Goal: Transaction & Acquisition: Purchase product/service

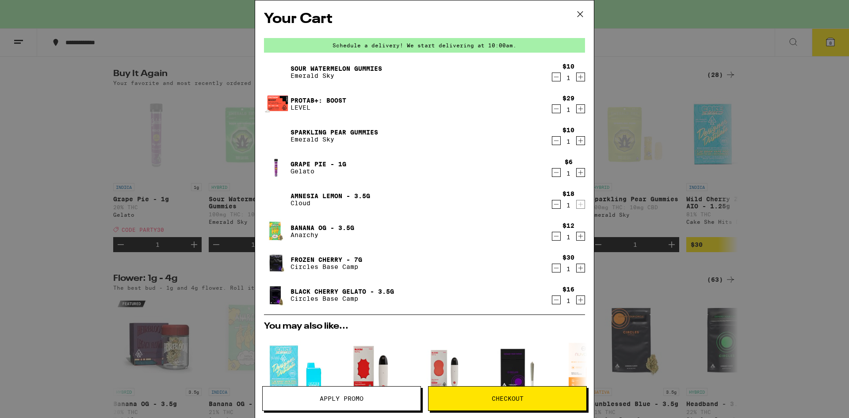
scroll to position [212, 0]
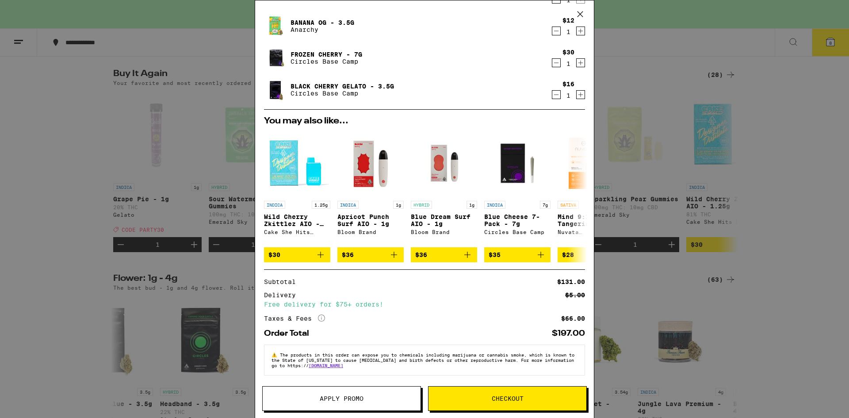
click at [494, 400] on span "Checkout" at bounding box center [508, 398] width 32 height 6
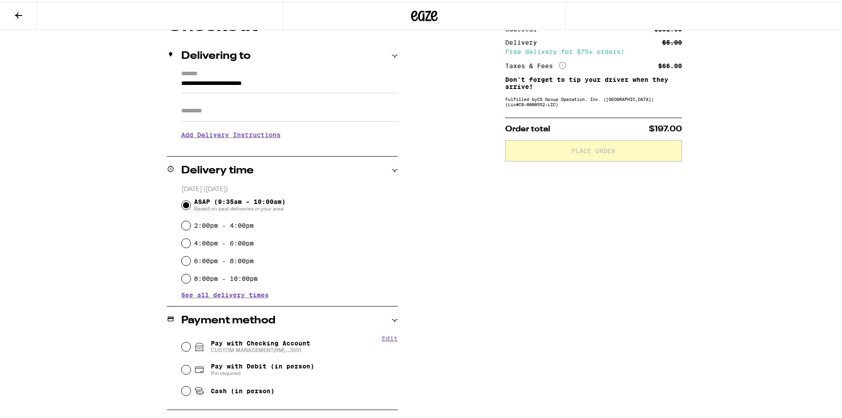
scroll to position [121, 0]
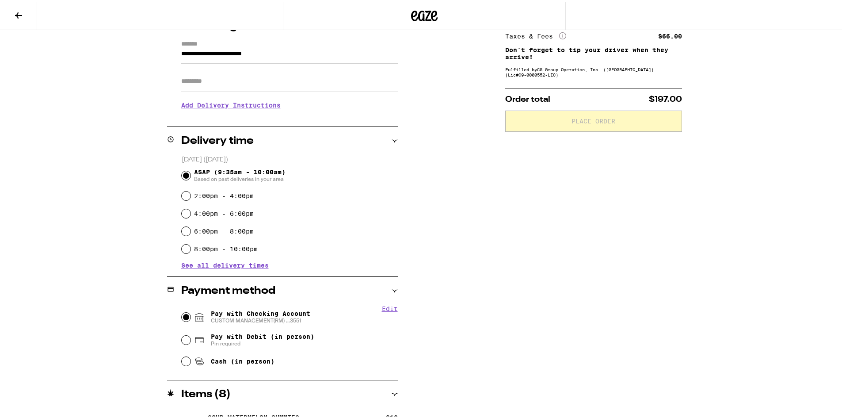
click at [183, 314] on input "Pay with Checking Account CUSTOM MANAGEMENT(RM) ...3551" at bounding box center [186, 315] width 9 height 9
radio input "true"
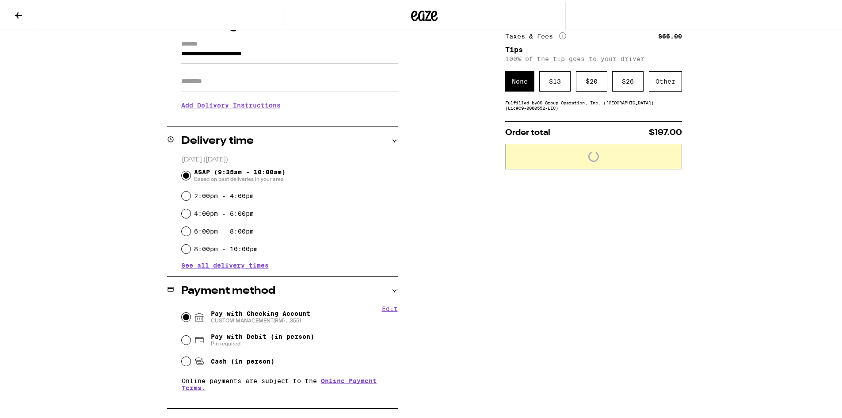
click at [241, 85] on input "Apt/Suite" at bounding box center [289, 79] width 217 height 21
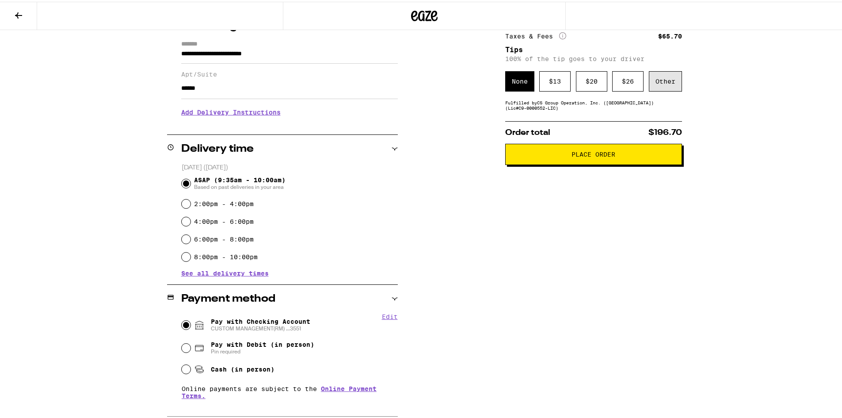
type input "******"
click at [671, 79] on div "Other" at bounding box center [665, 79] width 33 height 20
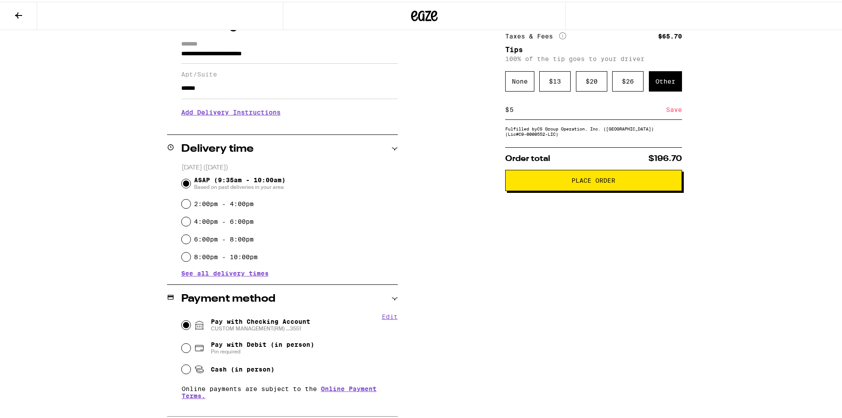
type input "5"
click at [677, 108] on div "Save" at bounding box center [674, 107] width 16 height 19
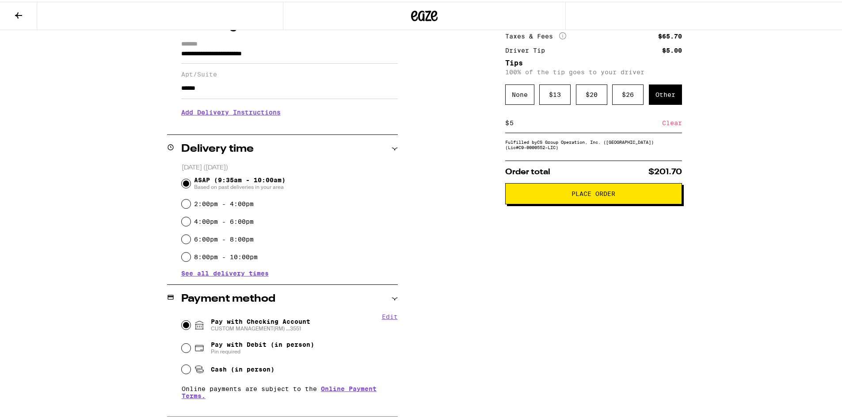
click at [531, 125] on input "5" at bounding box center [585, 121] width 153 height 8
type input "4"
click at [674, 121] on div "Save" at bounding box center [674, 120] width 16 height 19
click at [608, 195] on span "Place Order" at bounding box center [594, 192] width 44 height 6
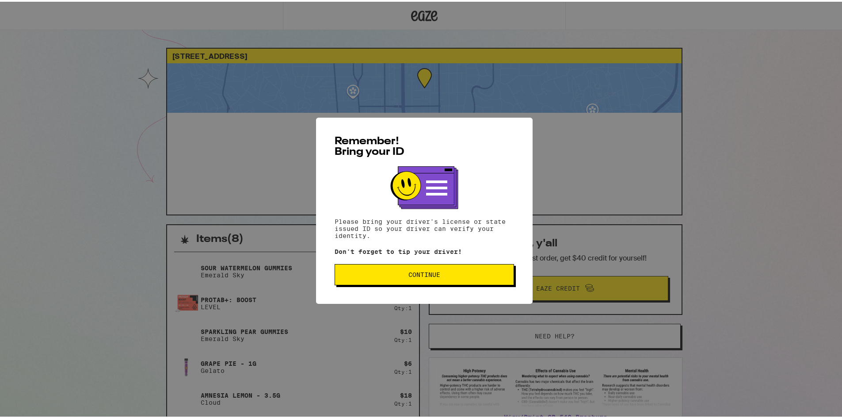
click at [433, 276] on span "Continue" at bounding box center [425, 273] width 32 height 6
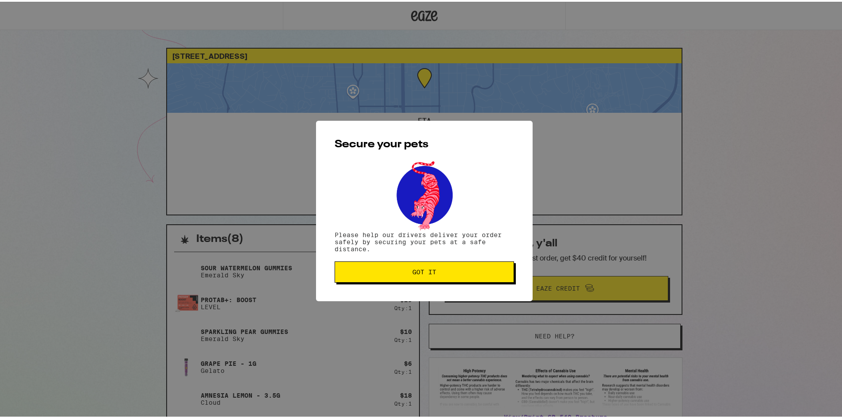
click at [433, 278] on button "Got it" at bounding box center [425, 270] width 180 height 21
